Goal: Information Seeking & Learning: Learn about a topic

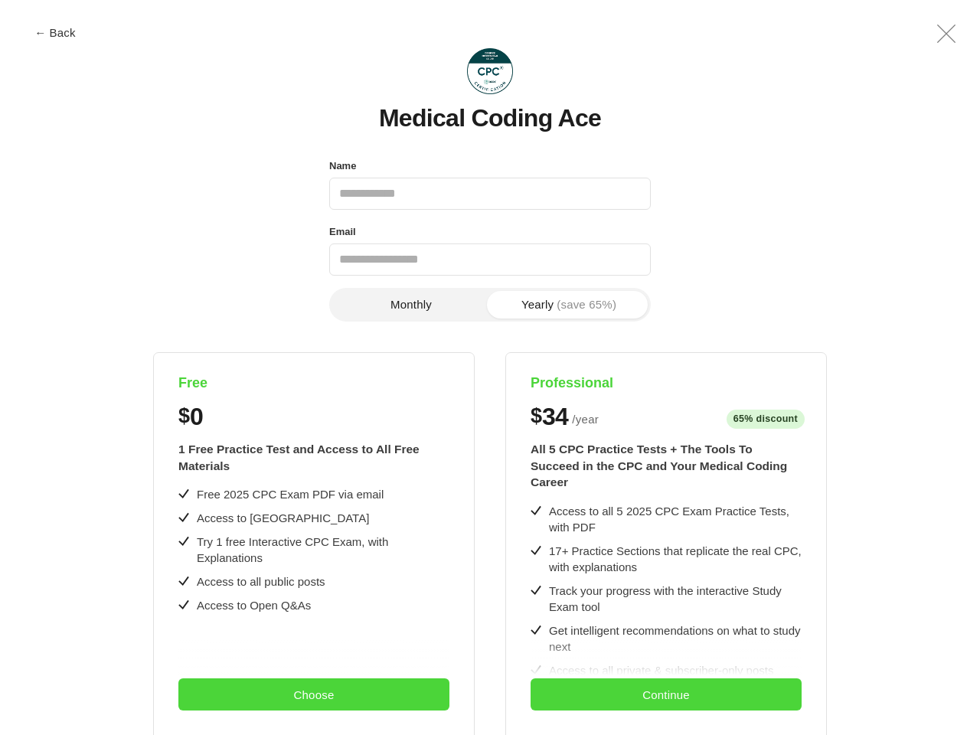
click at [490, 368] on div "Free $ 0 1 Free Practice Test and Access to All Free Materials Free 2025 CPC Ex…" at bounding box center [490, 670] width 892 height 637
click at [55, 32] on button "← Back" at bounding box center [55, 32] width 61 height 11
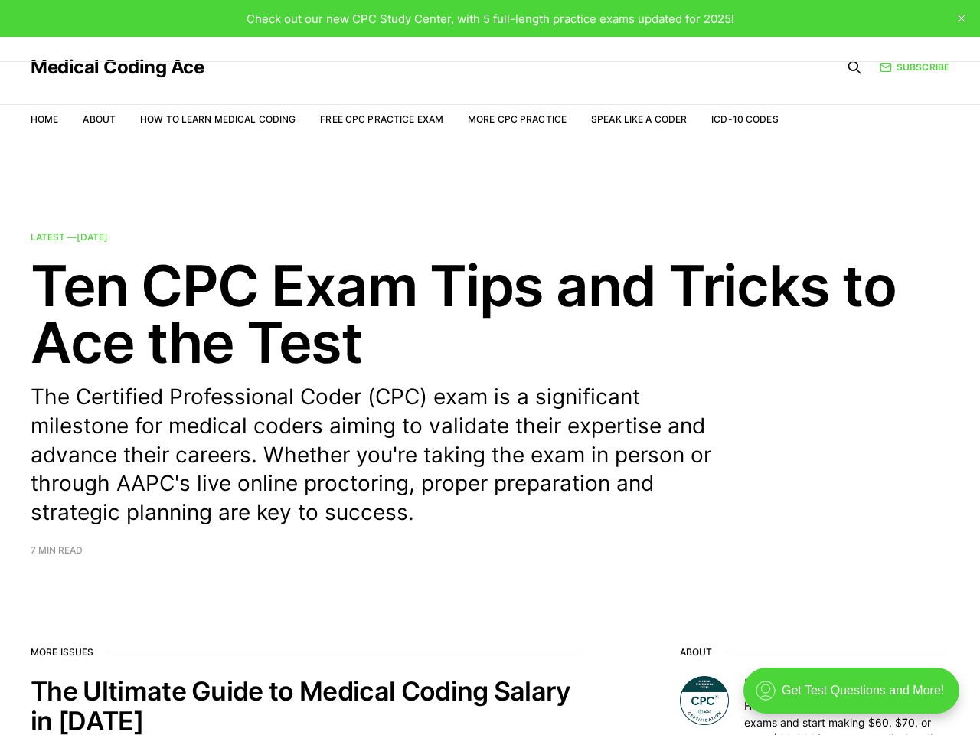
click at [946, 34] on div "Check out our new CPC Study Center, with 5 full-length practice exams updated f…" at bounding box center [490, 18] width 980 height 37
click at [411, 305] on h2 "Ten CPC Exam Tips and Tricks to Ace the Test" at bounding box center [490, 313] width 919 height 113
click at [569, 305] on h2 "Ten CPC Exam Tips and Tricks to Ace the Test" at bounding box center [490, 313] width 919 height 113
click at [314, 544] on link "Latest — [DATE] Ten CPC Exam Tips and Tricks to Ace the Test The Certified Prof…" at bounding box center [490, 394] width 919 height 322
click at [314, 694] on h2 "The Ultimate Guide to Medical Coding Salary in [DATE]" at bounding box center [306, 706] width 551 height 60
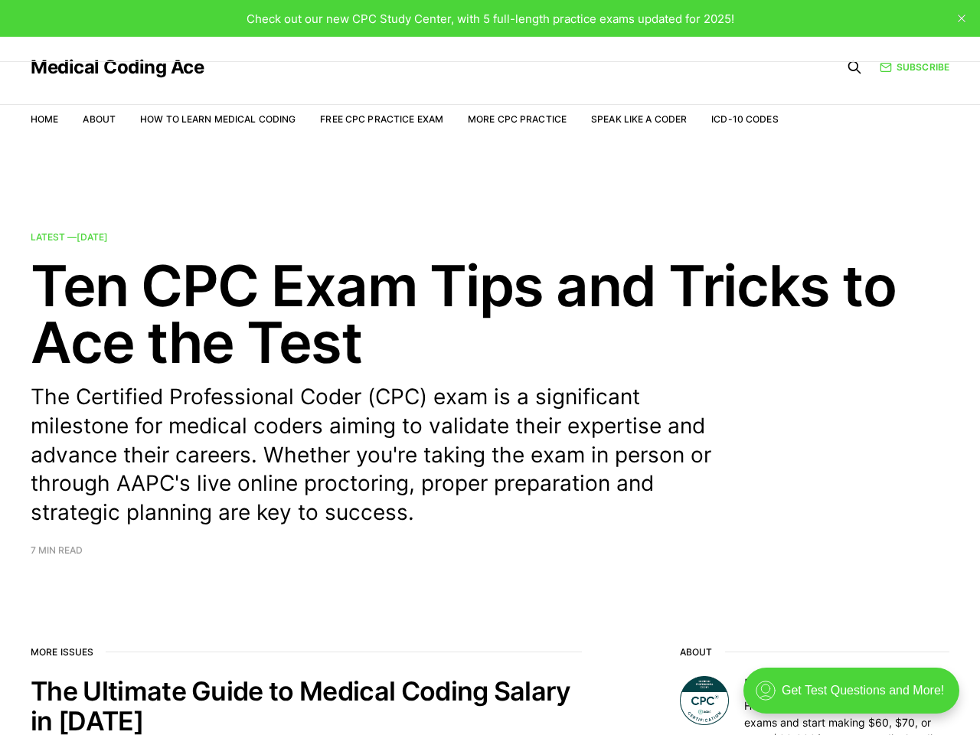
click at [666, 544] on link "Latest — [DATE] Ten CPC Exam Tips and Tricks to Ace the Test The Certified Prof…" at bounding box center [490, 394] width 919 height 322
